Goal: Task Accomplishment & Management: Use online tool/utility

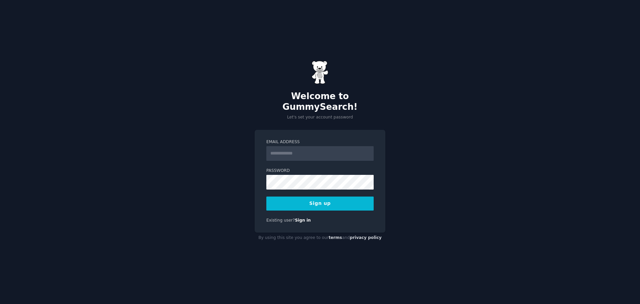
click at [294, 149] on input "Email Address" at bounding box center [319, 153] width 107 height 15
click at [436, 140] on div "Welcome to GummySearch! Let's set your account password Email Address Password …" at bounding box center [320, 152] width 640 height 304
click at [305, 153] on input "Email Address" at bounding box center [319, 153] width 107 height 15
type input "**********"
click at [301, 201] on button "Sign up" at bounding box center [319, 203] width 107 height 14
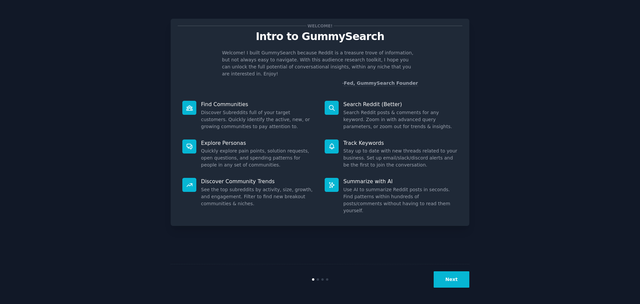
click at [441, 277] on button "Next" at bounding box center [452, 279] width 36 height 16
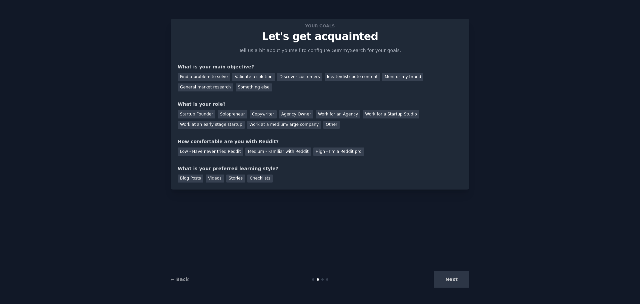
click at [449, 279] on div "Next" at bounding box center [420, 279] width 100 height 16
click at [215, 75] on div "Find a problem to solve" at bounding box center [204, 77] width 52 height 8
click at [247, 124] on div "Work at a medium/large company" at bounding box center [284, 125] width 74 height 8
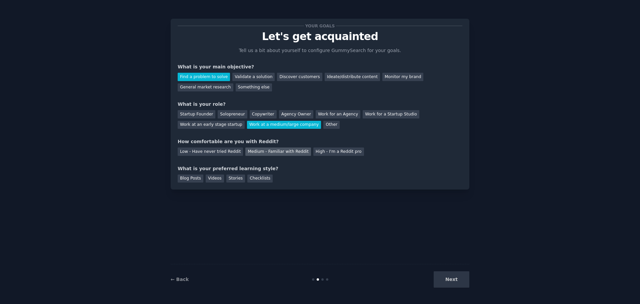
click at [254, 152] on div "Medium - Familiar with Reddit" at bounding box center [277, 151] width 65 height 8
click at [207, 177] on div "Videos" at bounding box center [215, 178] width 18 height 8
click at [459, 279] on button "Next" at bounding box center [452, 279] width 36 height 16
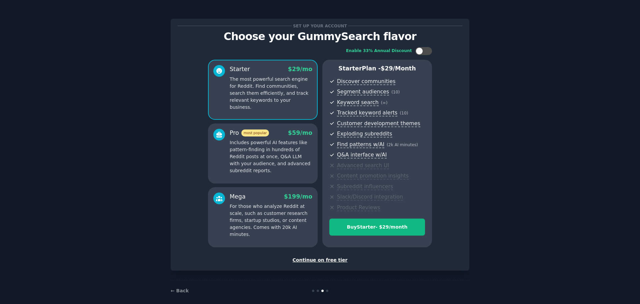
click at [323, 260] on div "Continue on free tier" at bounding box center [320, 259] width 285 height 7
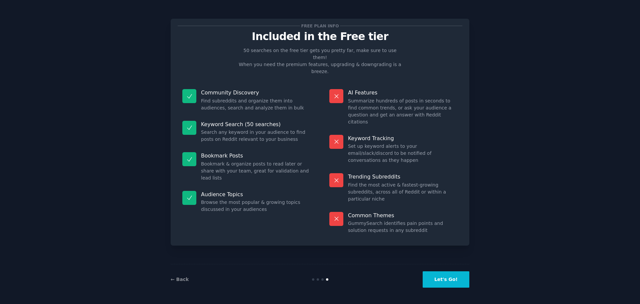
click at [445, 282] on button "Let's Go!" at bounding box center [446, 279] width 47 height 16
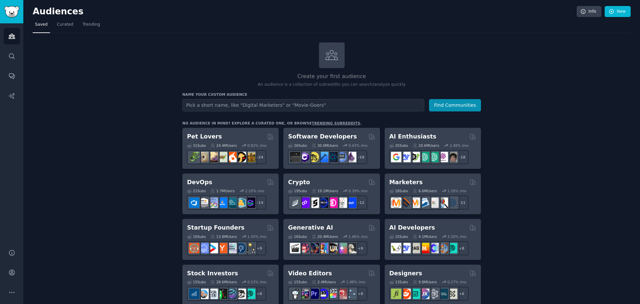
click at [228, 103] on input "text" at bounding box center [303, 105] width 242 height 12
type input "h"
click at [452, 104] on button "Find Communities" at bounding box center [455, 105] width 52 height 12
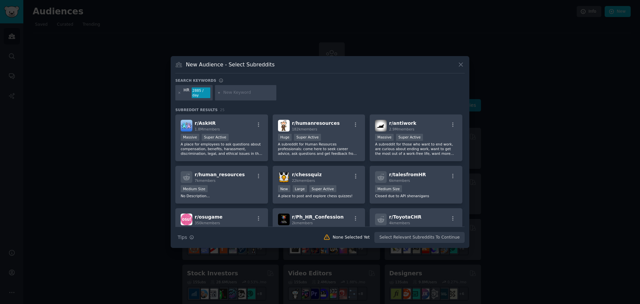
click at [460, 64] on icon at bounding box center [460, 64] width 7 height 7
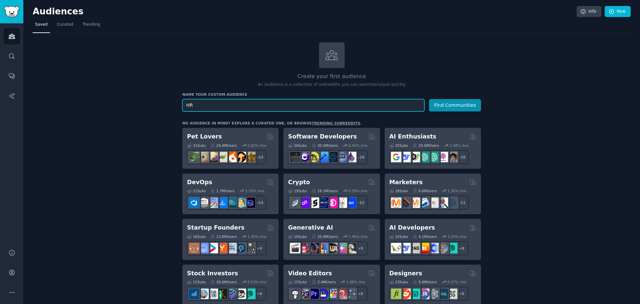
drag, startPoint x: 201, startPoint y: 101, endPoint x: 161, endPoint y: 107, distance: 40.1
type input "recruitment"
click at [429, 99] on button "Find Communities" at bounding box center [455, 105] width 52 height 12
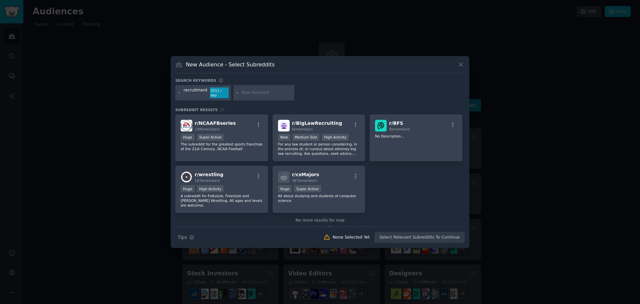
scroll to position [314, 0]
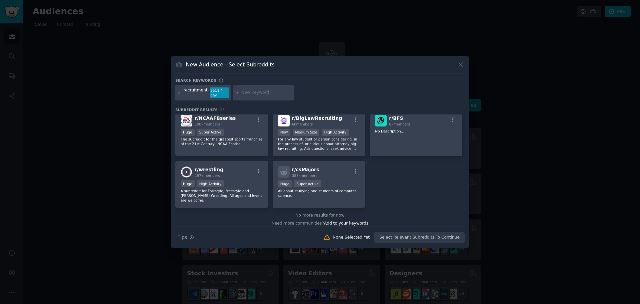
click at [462, 65] on icon at bounding box center [460, 64] width 7 height 7
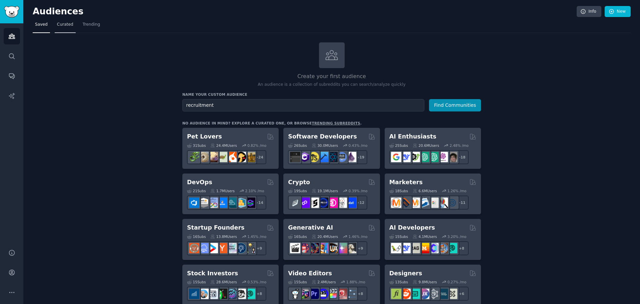
click at [64, 25] on span "Curated" at bounding box center [65, 25] width 16 height 6
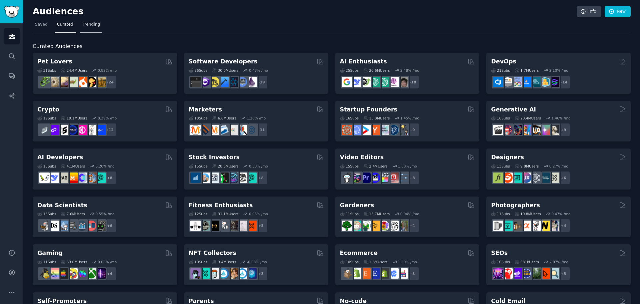
click at [91, 25] on span "Trending" at bounding box center [91, 25] width 17 height 6
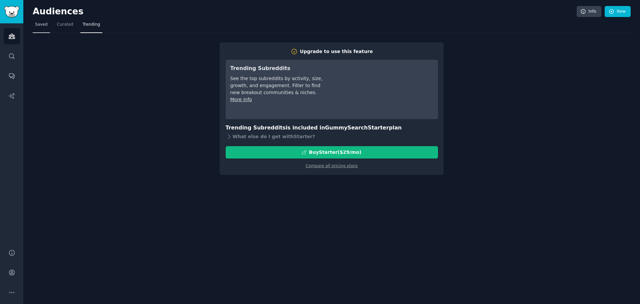
click at [41, 26] on span "Saved" at bounding box center [41, 25] width 13 height 6
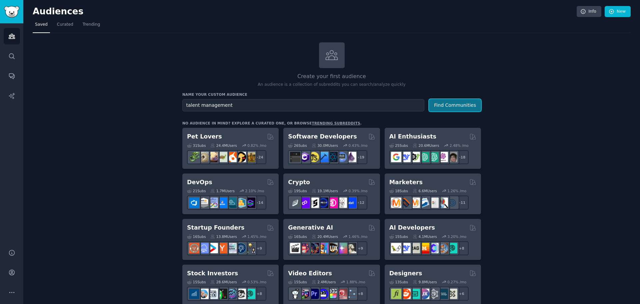
click at [445, 108] on button "Find Communities" at bounding box center [455, 105] width 52 height 12
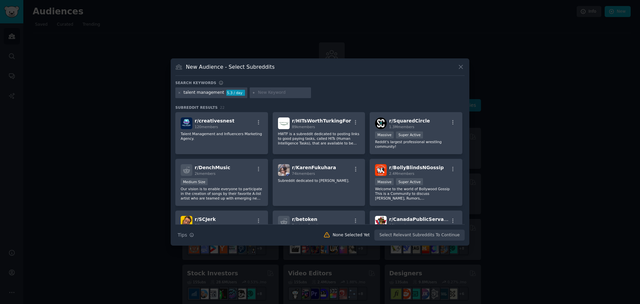
click at [461, 67] on icon at bounding box center [461, 67] width 4 height 4
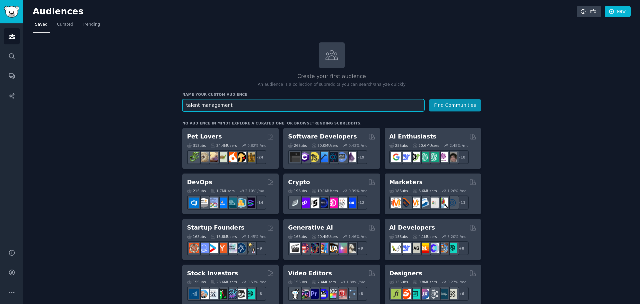
drag, startPoint x: 228, startPoint y: 107, endPoint x: 126, endPoint y: 102, distance: 102.5
type input "recruitment"
click at [609, 14] on icon at bounding box center [612, 12] width 6 height 6
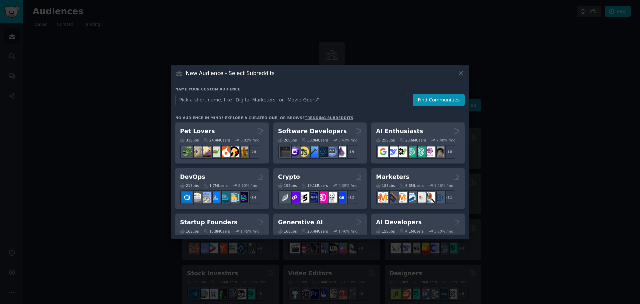
click at [240, 101] on input "text" at bounding box center [291, 100] width 233 height 12
type input "recruitment"
click at [435, 100] on button "Find Communities" at bounding box center [439, 100] width 52 height 12
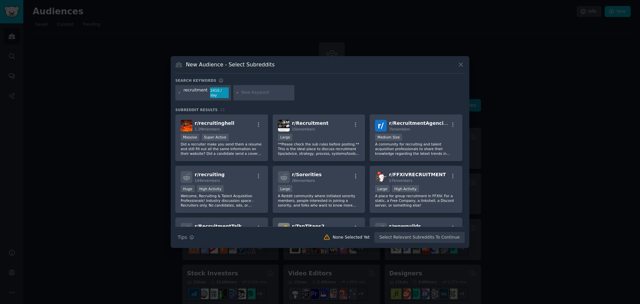
click at [402, 233] on div "Search Tips Tips None Selected Yet Select Relevant Subreddits To Continue" at bounding box center [319, 234] width 289 height 17
click at [236, 134] on div ">= 95th percentile for submissions / day Massive Super Active" at bounding box center [222, 138] width 82 height 8
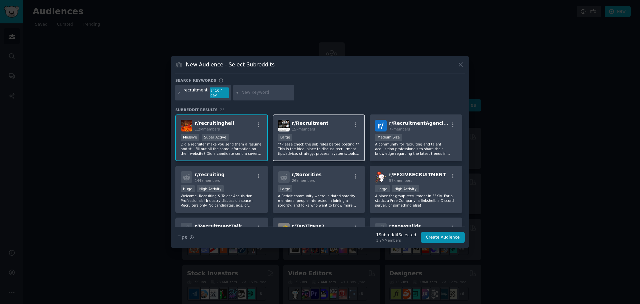
click at [327, 134] on div "Large" at bounding box center [319, 138] width 82 height 8
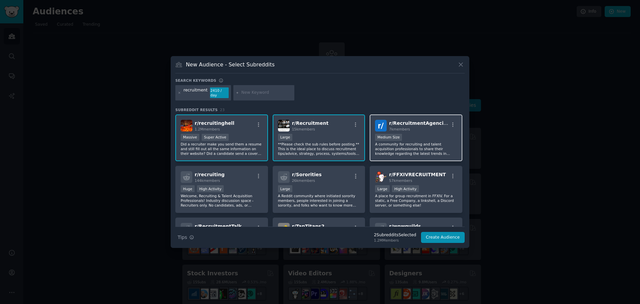
click at [419, 134] on div "1000 - 10,000 members Medium Size" at bounding box center [416, 138] width 82 height 8
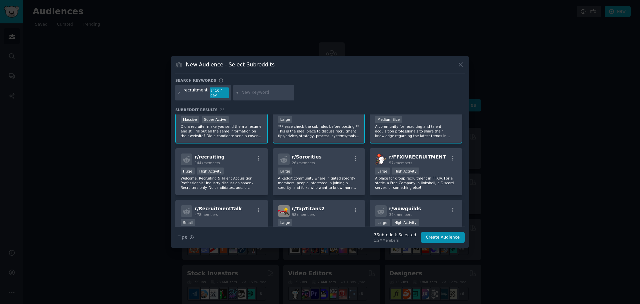
scroll to position [33, 0]
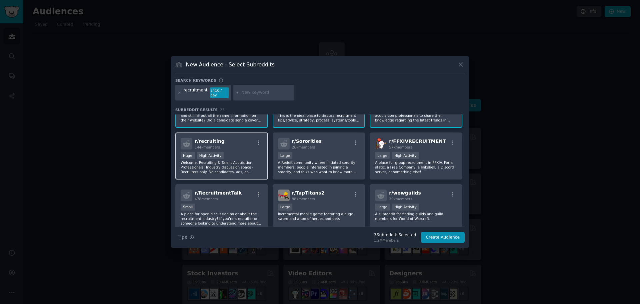
click at [236, 160] on p "Welcome, Recruiting & Talent Acquisition Professionals! Industry discussion spa…" at bounding box center [222, 167] width 82 height 14
click at [460, 68] on icon at bounding box center [460, 64] width 7 height 7
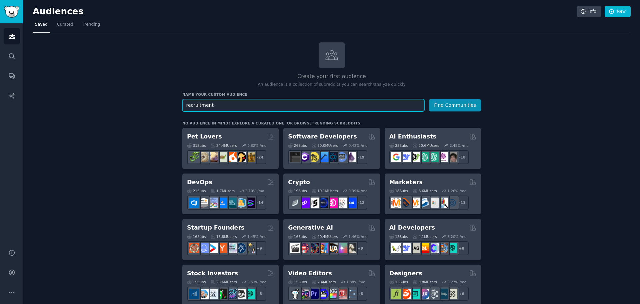
drag, startPoint x: 235, startPoint y: 106, endPoint x: 117, endPoint y: 103, distance: 118.0
type input "talent acquisition"
click at [440, 104] on button "Find Communities" at bounding box center [455, 105] width 52 height 12
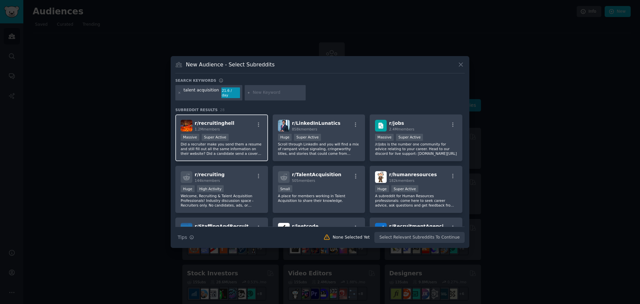
click at [237, 129] on div "r/ recruitinghell 1.2M members Massive Super Active Did a recruiter make you se…" at bounding box center [221, 137] width 93 height 47
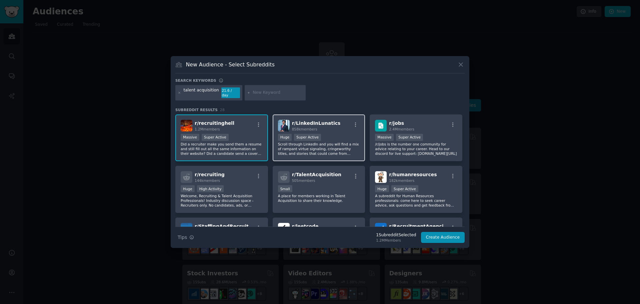
click at [337, 125] on div "r/ LinkedInLunatics 858k members" at bounding box center [319, 126] width 82 height 12
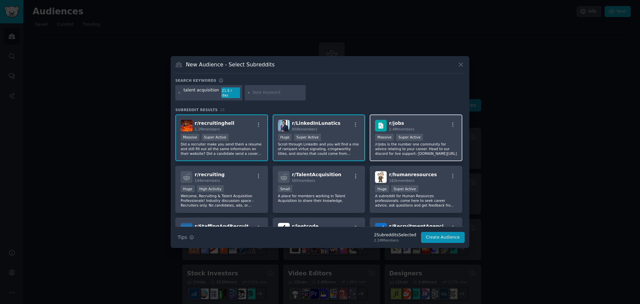
click at [420, 122] on div "r/ jobs 2.4M members" at bounding box center [416, 126] width 82 height 12
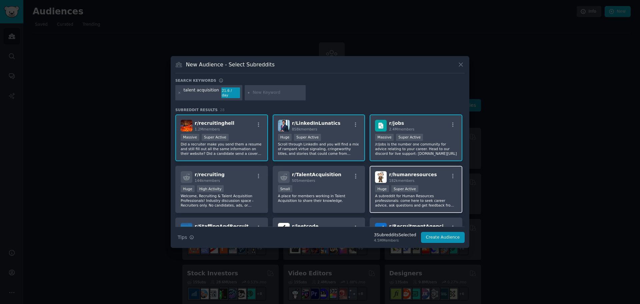
click at [422, 174] on span "r/ humanresources" at bounding box center [413, 174] width 48 height 5
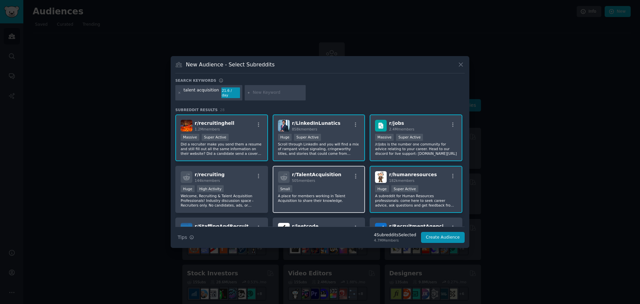
click at [295, 178] on span "505 members" at bounding box center [303, 180] width 23 height 4
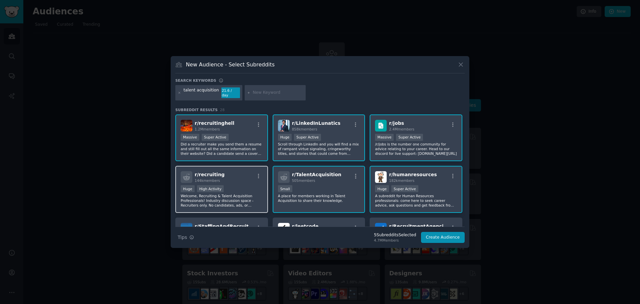
click at [221, 178] on div "r/ recruiting 144k members" at bounding box center [222, 177] width 82 height 12
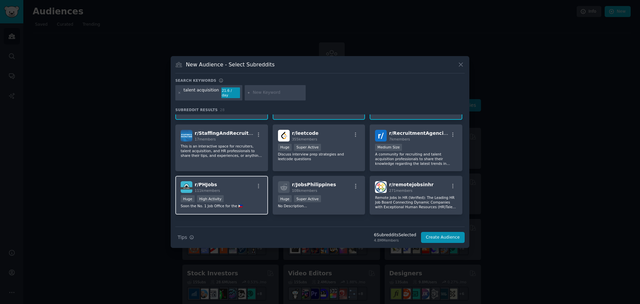
scroll to position [100, 0]
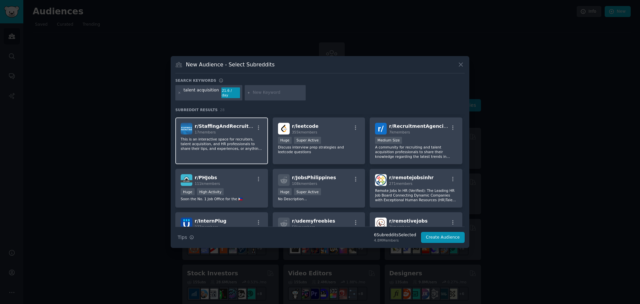
click at [238, 130] on div "17 members" at bounding box center [225, 132] width 60 height 5
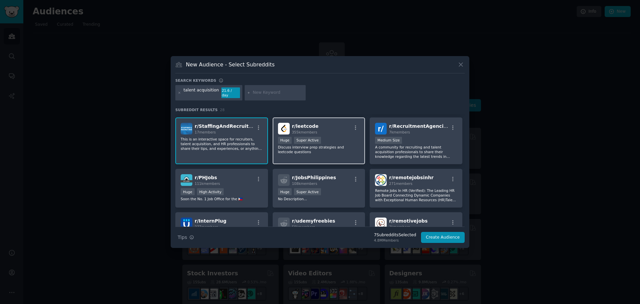
click at [331, 131] on div "r/ leetcode 355k members" at bounding box center [319, 129] width 82 height 12
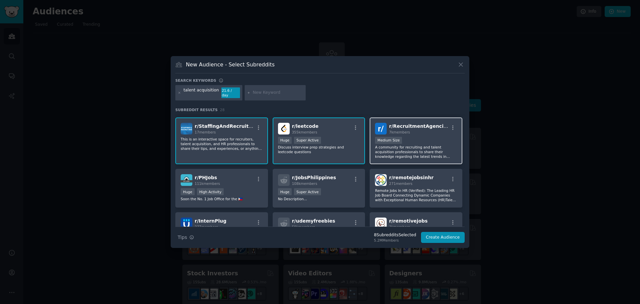
click at [419, 131] on div "7k members" at bounding box center [419, 132] width 60 height 5
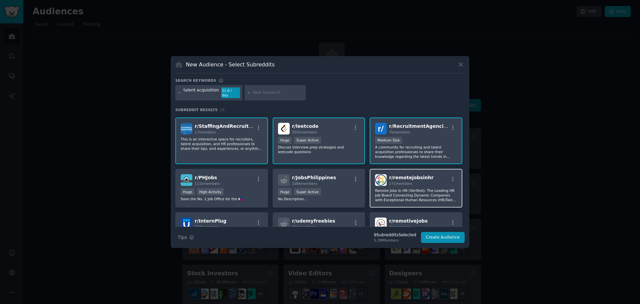
click at [414, 181] on div "271 members" at bounding box center [411, 183] width 44 height 5
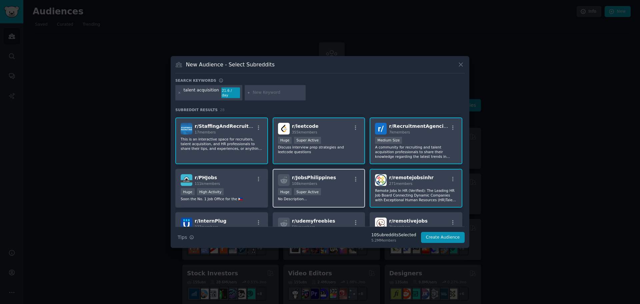
click at [317, 182] on div "108k members" at bounding box center [314, 183] width 44 height 5
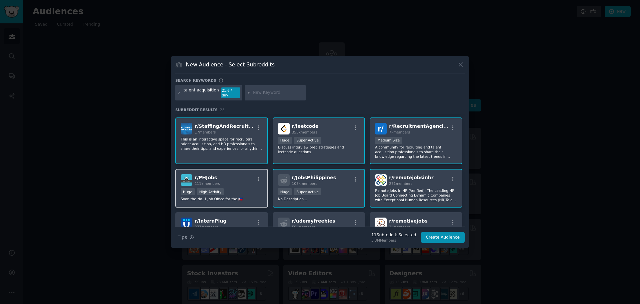
click at [226, 177] on div "r/ PHJobs 111k members" at bounding box center [222, 180] width 82 height 12
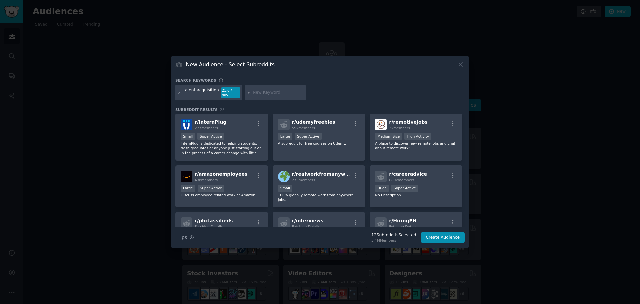
scroll to position [200, 0]
click at [232, 136] on div "Small Super Active" at bounding box center [222, 135] width 82 height 8
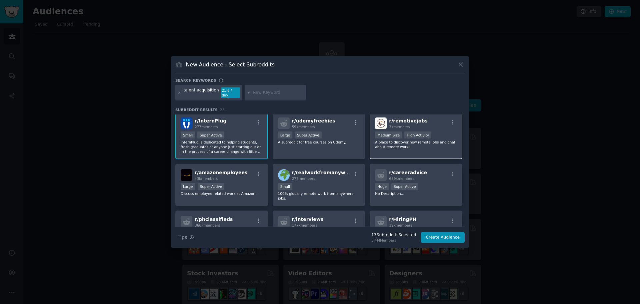
click at [412, 124] on div "3k members" at bounding box center [408, 126] width 39 height 5
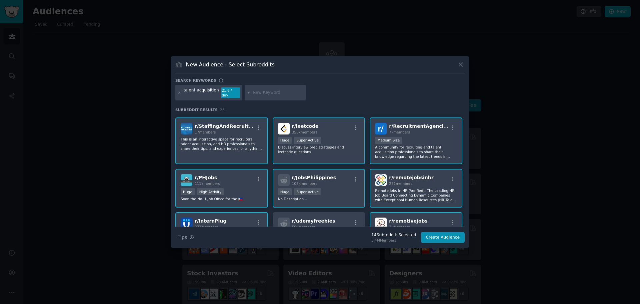
click at [330, 139] on div ">= 95th percentile for submissions / day Huge Super Active" at bounding box center [319, 141] width 82 height 8
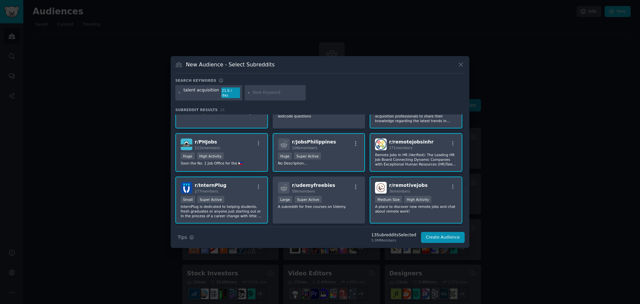
scroll to position [267, 0]
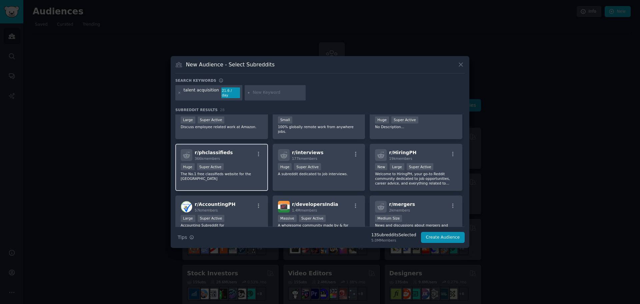
click at [235, 151] on div "r/ phclassifieds 366k members" at bounding box center [222, 155] width 82 height 12
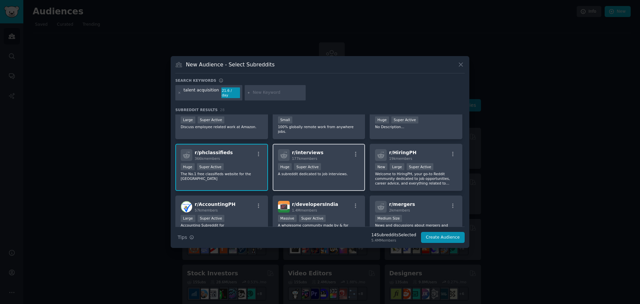
click at [334, 149] on div "r/ interviews 177k members" at bounding box center [319, 155] width 82 height 12
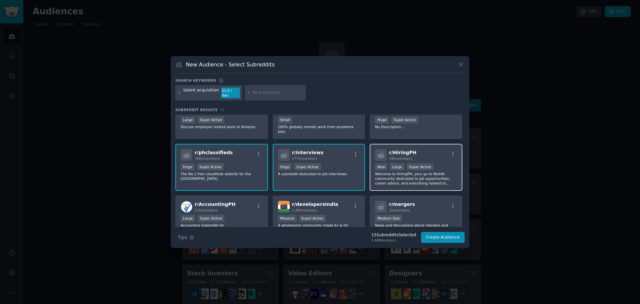
click at [417, 149] on div "r/ HiringPH 19k members" at bounding box center [416, 155] width 82 height 12
click at [404, 208] on span "2k members" at bounding box center [399, 210] width 21 height 4
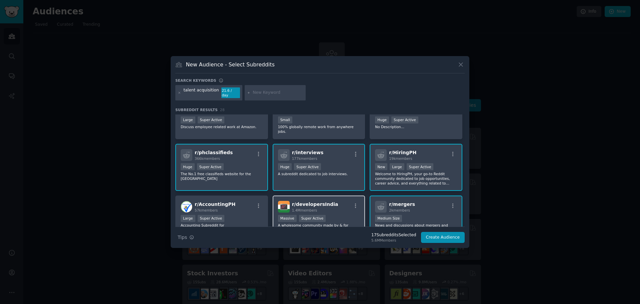
click at [328, 208] on div "1.4M members" at bounding box center [315, 210] width 46 height 5
click at [236, 201] on div "r/ AccountingPH 57k members" at bounding box center [222, 207] width 82 height 12
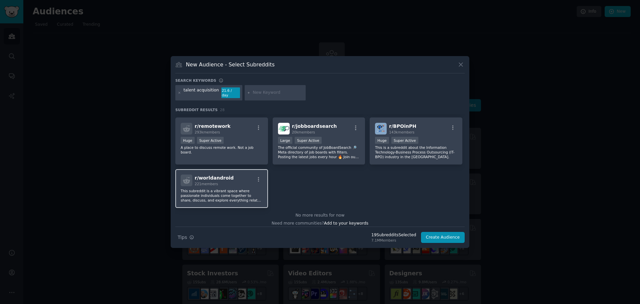
scroll to position [363, 0]
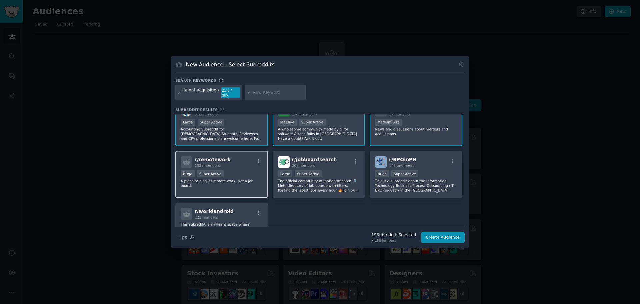
click at [242, 170] on div "Huge Super Active" at bounding box center [222, 174] width 82 height 8
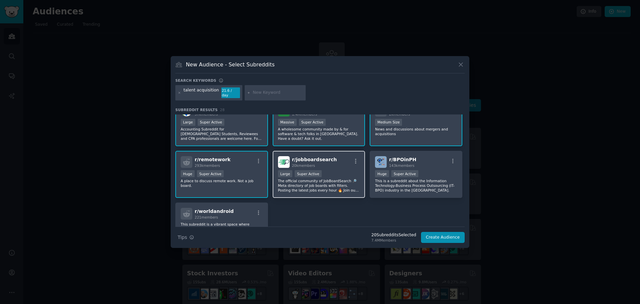
click at [335, 156] on div "r/ jobboardsearch 20k members" at bounding box center [319, 162] width 82 height 12
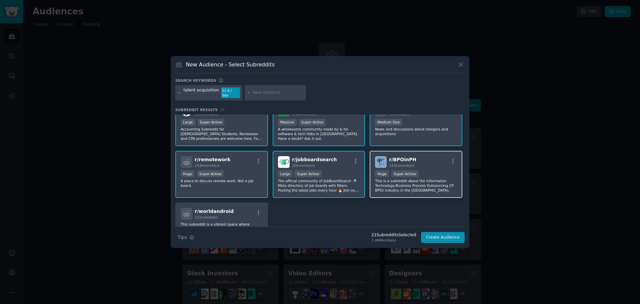
click at [411, 156] on div "r/ BPOinPH 143k members" at bounding box center [416, 162] width 82 height 12
click at [448, 238] on button "Create Audience" at bounding box center [443, 237] width 44 height 11
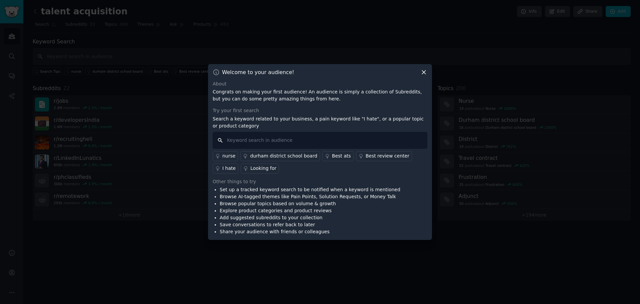
click at [272, 140] on input "text" at bounding box center [320, 140] width 215 height 17
type input "apllication"
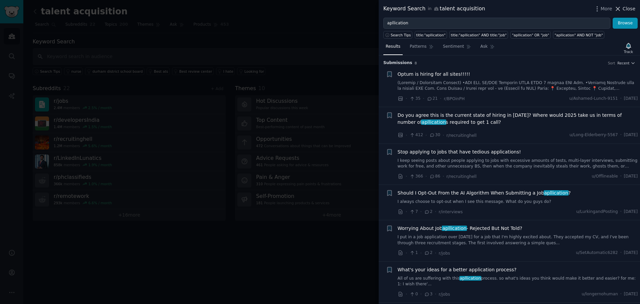
click at [628, 9] on span "Close" at bounding box center [629, 8] width 13 height 7
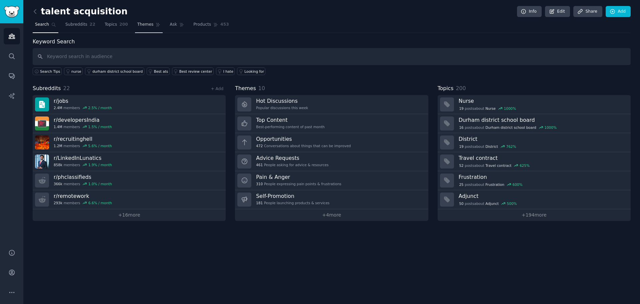
click at [143, 23] on span "Themes" at bounding box center [145, 25] width 16 height 6
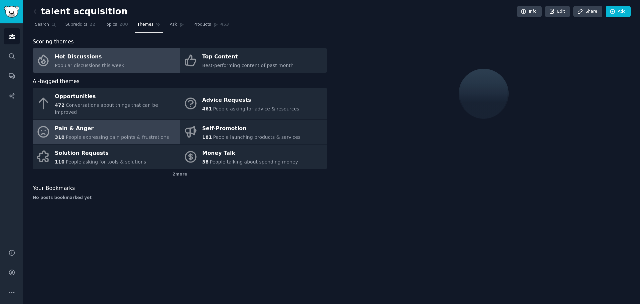
click at [94, 123] on div "Pain & Anger" at bounding box center [112, 128] width 114 height 11
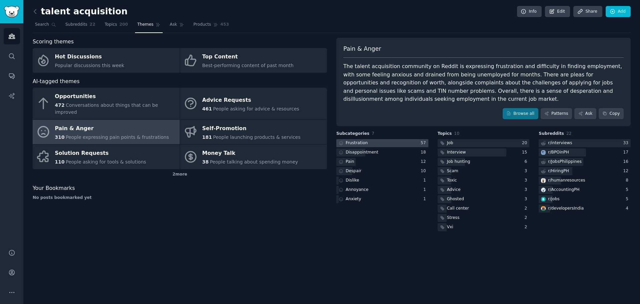
click at [374, 142] on div at bounding box center [382, 143] width 92 height 8
